Goal: Task Accomplishment & Management: Manage account settings

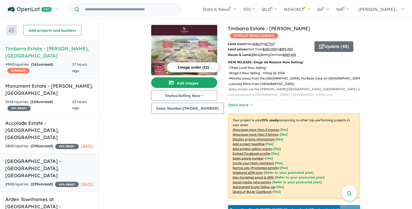
click at [57, 181] on div "290 Enquir ies ( 239 unread) 40 % READY" at bounding box center [42, 184] width 74 height 6
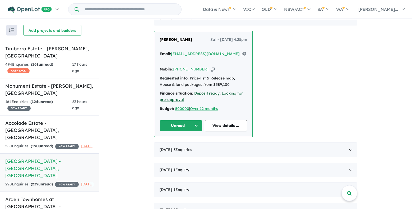
scroll to position [185, 0]
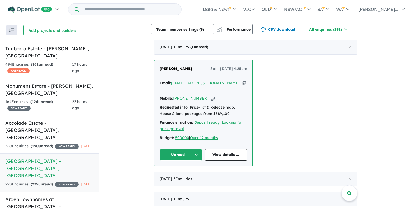
click at [194, 149] on button "Unread" at bounding box center [181, 154] width 43 height 11
click at [174, 173] on button "Assigned" at bounding box center [183, 179] width 46 height 12
click at [211, 95] on icon "button" at bounding box center [213, 98] width 4 height 6
click at [242, 80] on icon "button" at bounding box center [244, 83] width 4 height 6
drag, startPoint x: 187, startPoint y: 60, endPoint x: 145, endPoint y: 56, distance: 42.8
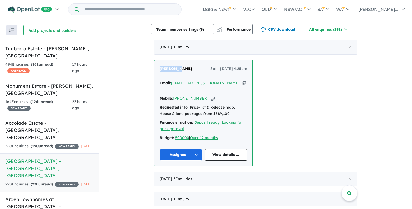
copy span "[PERSON_NAME]"
